Goal: Task Accomplishment & Management: Manage account settings

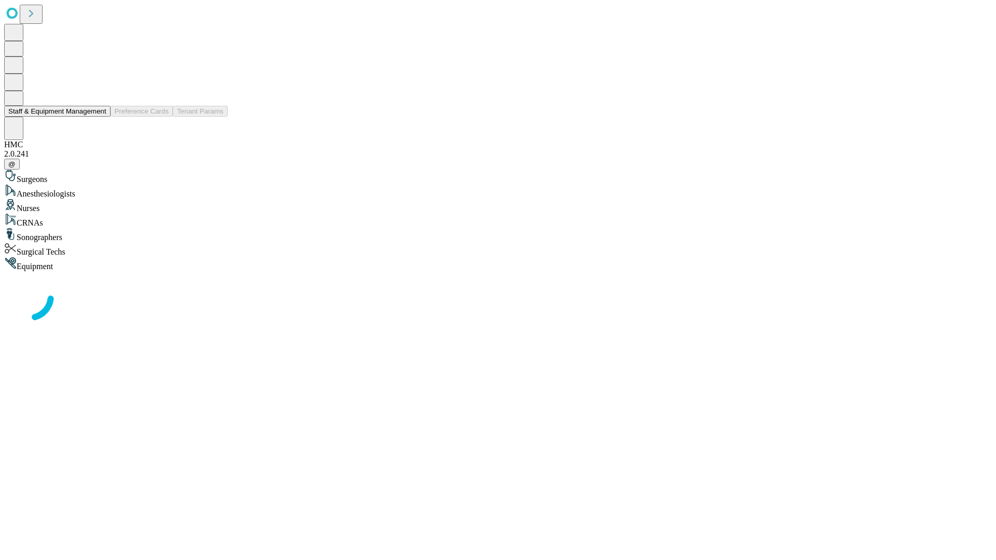
click at [97, 117] on button "Staff & Equipment Management" at bounding box center [57, 111] width 106 height 11
